Goal: Task Accomplishment & Management: Manage account settings

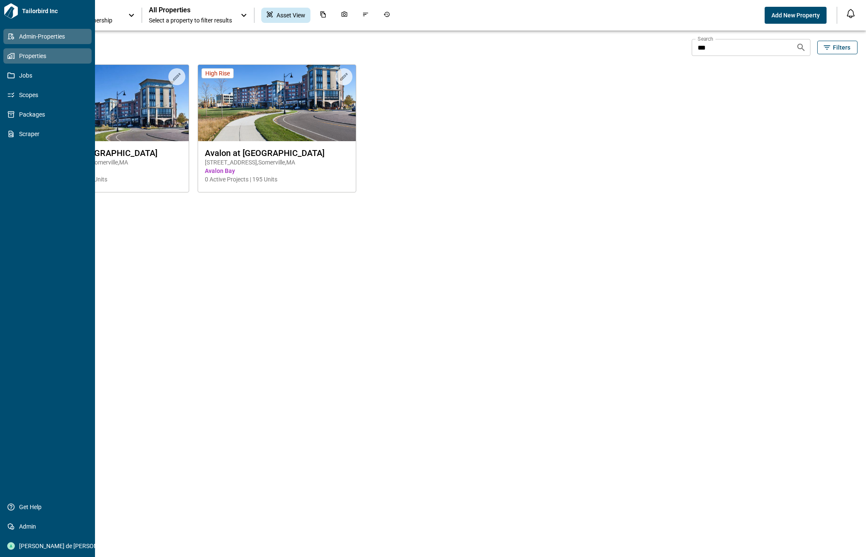
click at [22, 33] on span "Admin-Properties" at bounding box center [49, 36] width 69 height 8
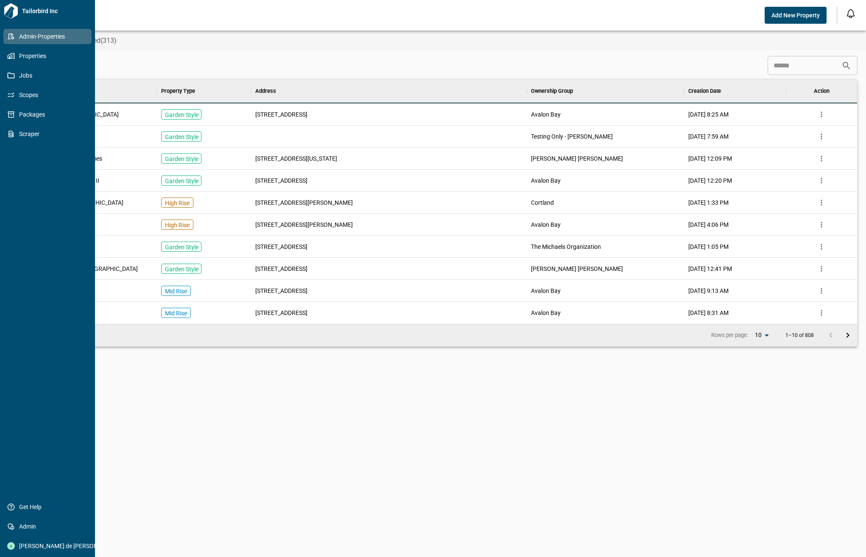
scroll to position [238, 823]
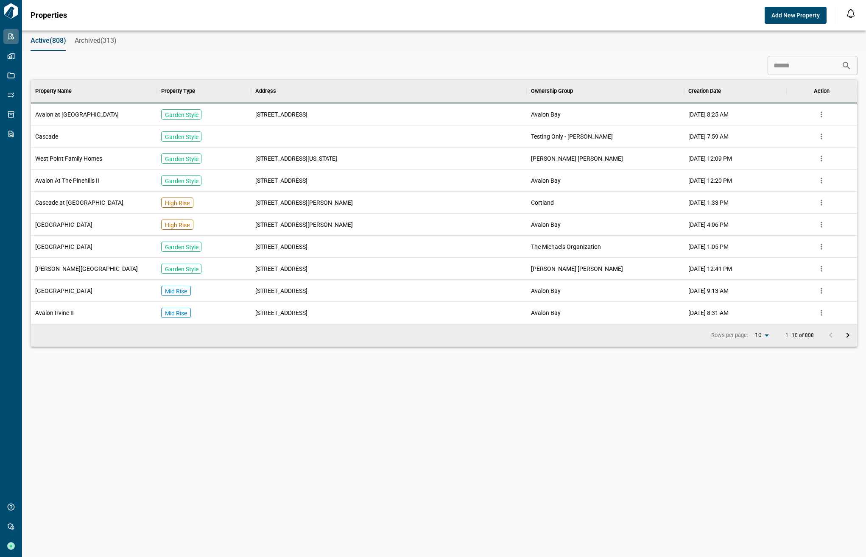
click at [768, 68] on input at bounding box center [805, 65] width 74 height 17
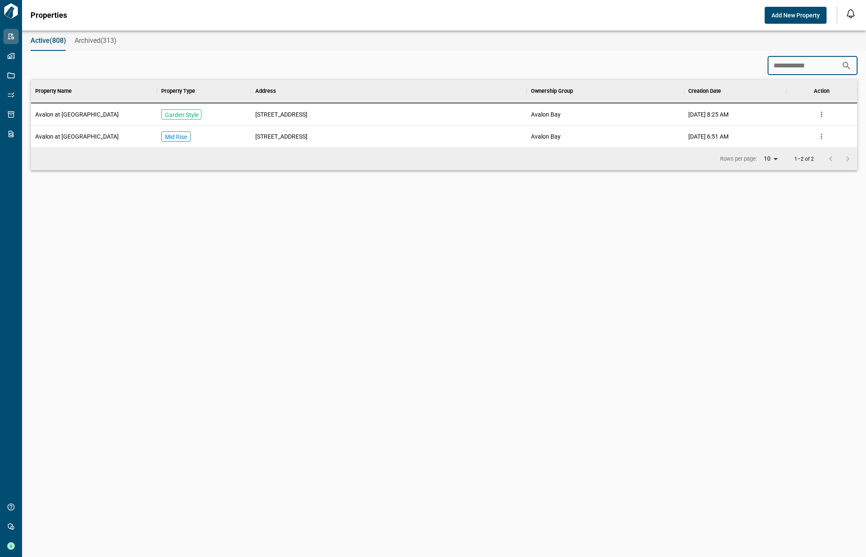
scroll to position [61, 823]
type input "**********"
click at [822, 116] on icon "more" at bounding box center [821, 115] width 1 height 6
click at [808, 132] on li "Archive" at bounding box center [802, 131] width 51 height 15
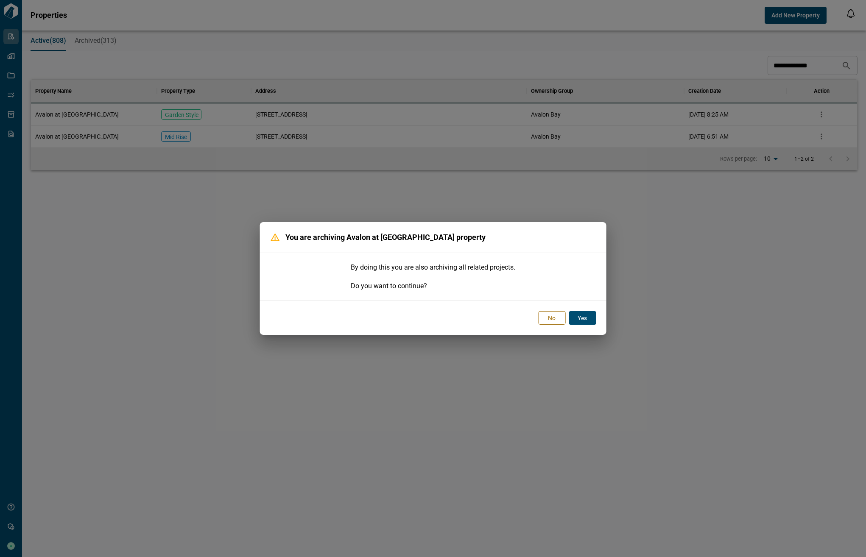
click at [578, 324] on button "Yes" at bounding box center [582, 318] width 27 height 14
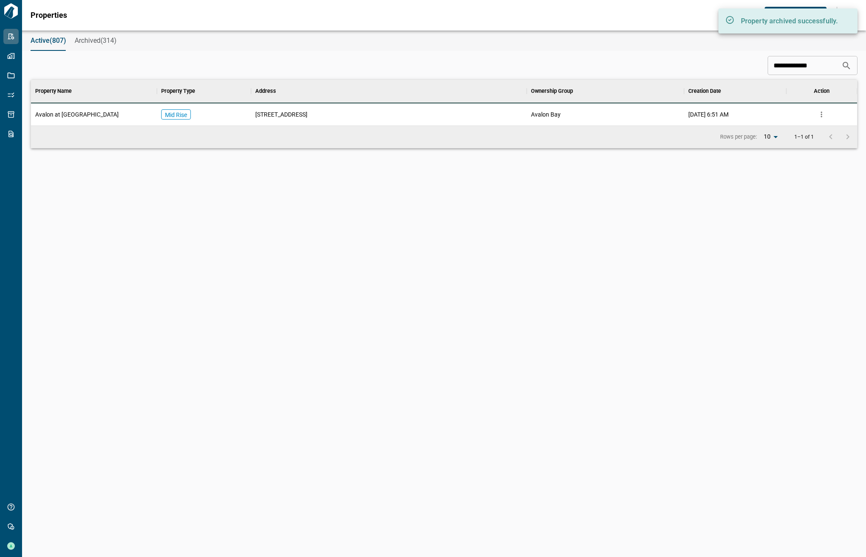
scroll to position [39, 823]
click at [296, 117] on span "[STREET_ADDRESS]" at bounding box center [281, 114] width 52 height 8
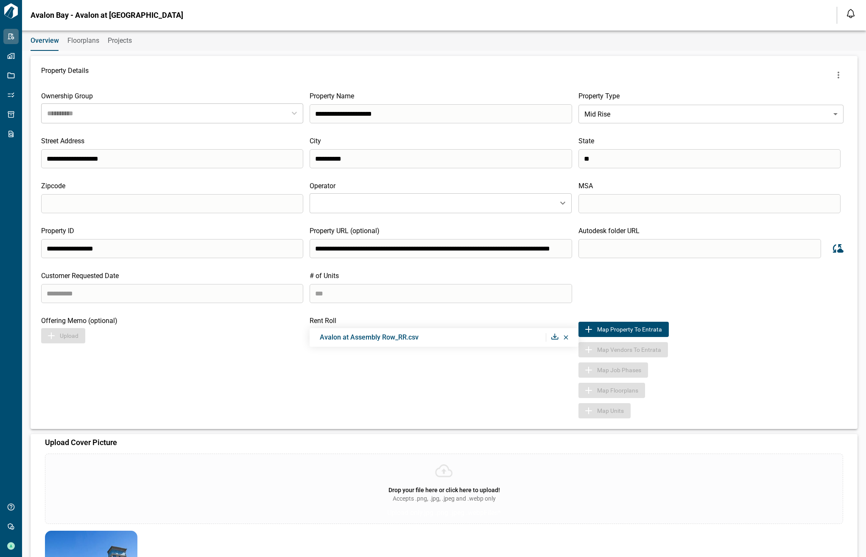
click at [564, 338] on icon at bounding box center [566, 337] width 5 height 4
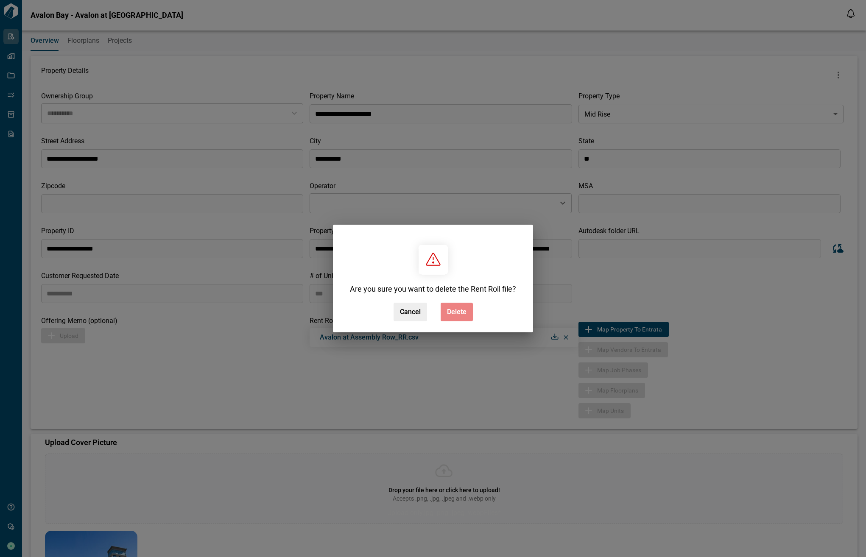
click at [453, 309] on span "Delete" at bounding box center [457, 312] width 20 height 8
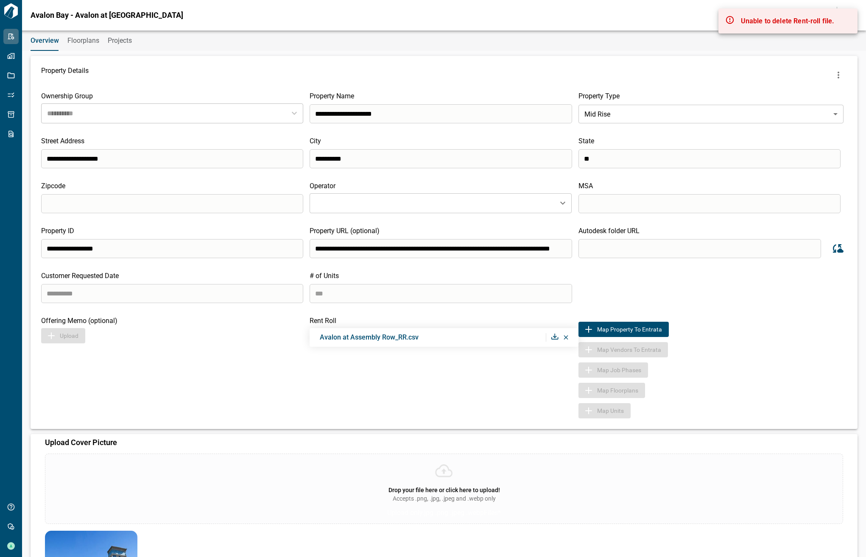
click at [564, 339] on icon at bounding box center [566, 337] width 4 height 4
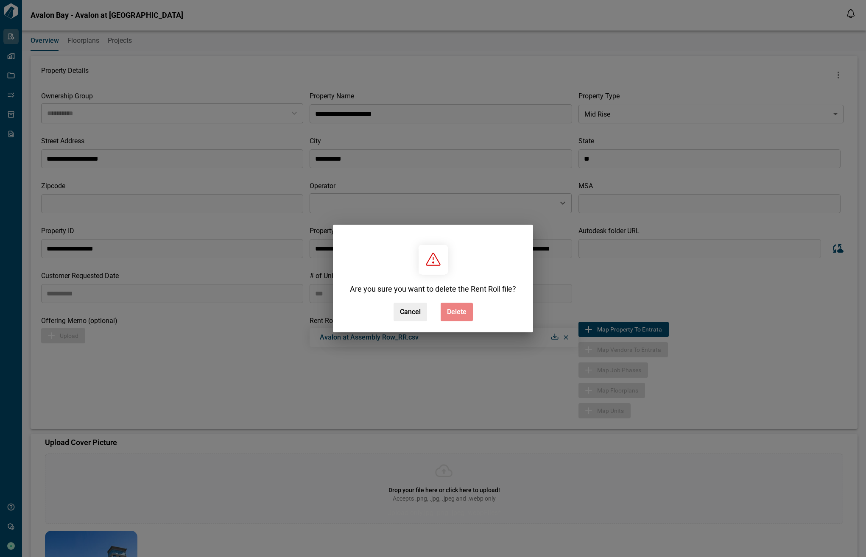
click at [454, 316] on button "Delete" at bounding box center [457, 312] width 32 height 19
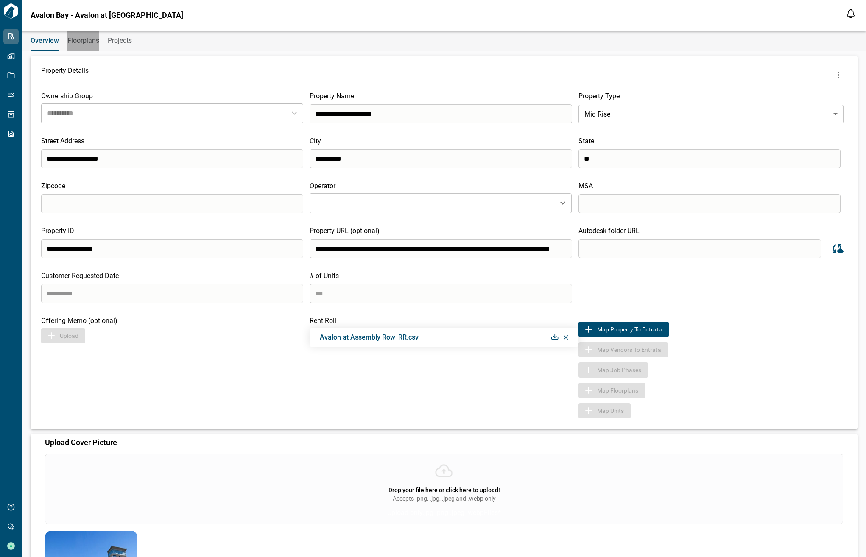
click at [97, 45] on span "Floorplans" at bounding box center [83, 40] width 32 height 8
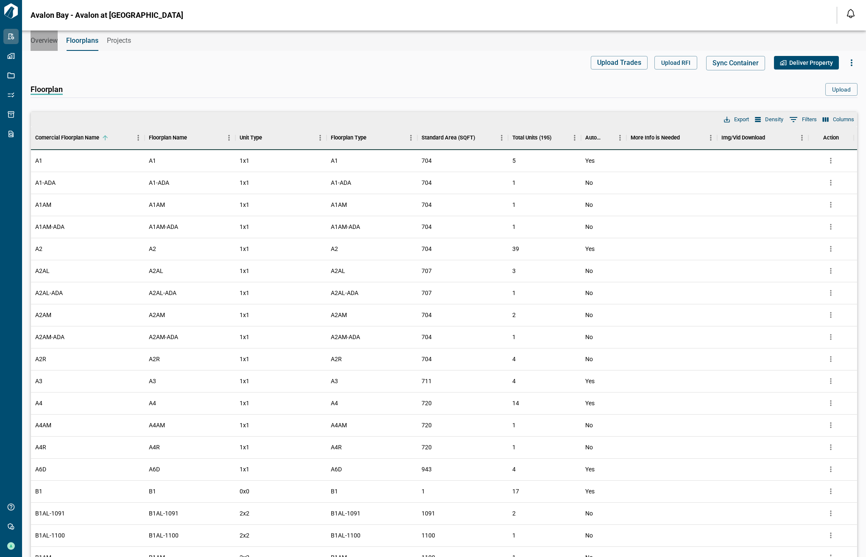
click at [43, 45] on button "Overview" at bounding box center [44, 41] width 27 height 20
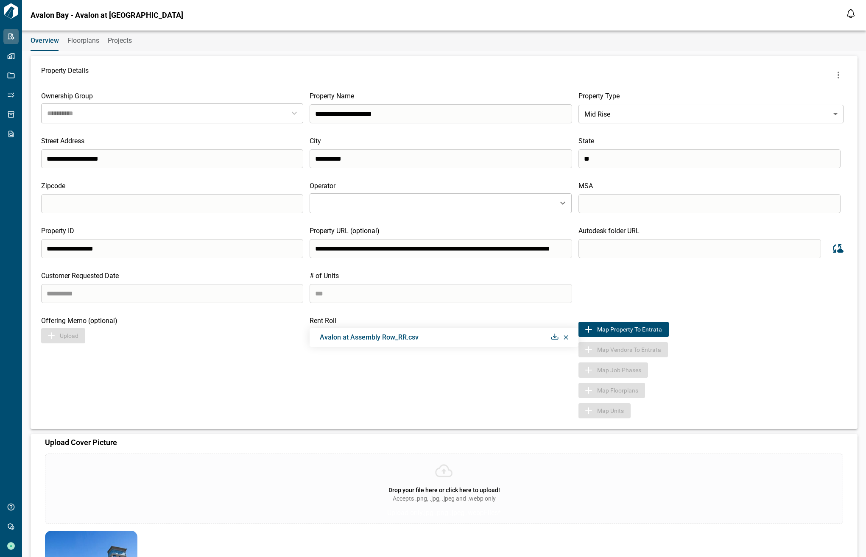
click at [561, 337] on div at bounding box center [527, 337] width 83 height 8
click at [564, 338] on icon at bounding box center [566, 337] width 4 height 4
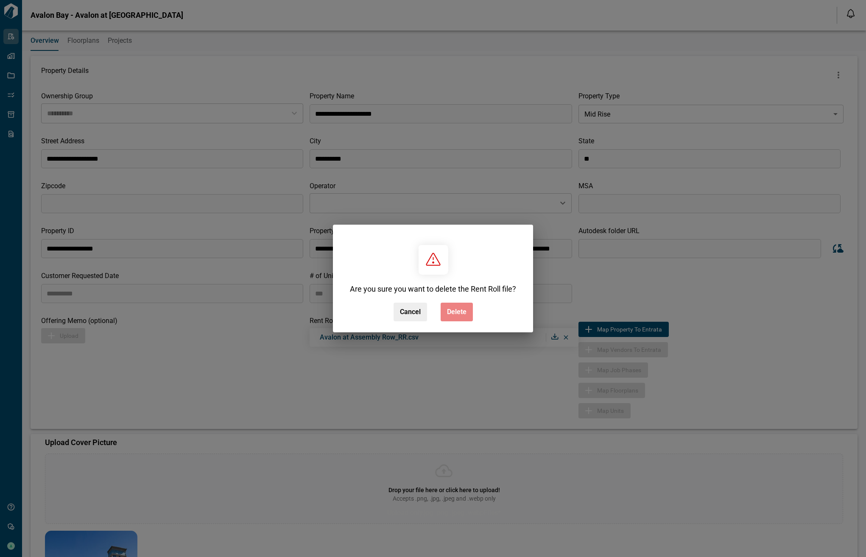
click at [454, 314] on span "Delete" at bounding box center [457, 312] width 20 height 8
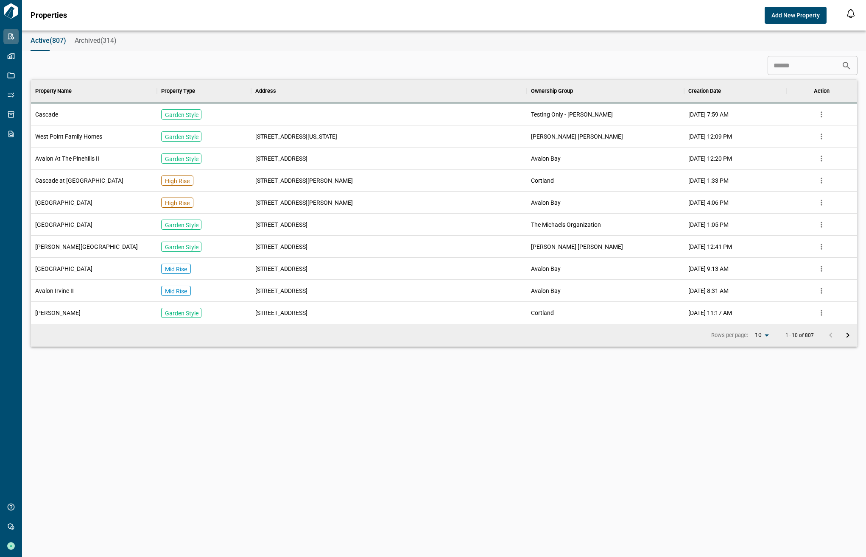
scroll to position [238, 823]
